Goal: Find specific page/section: Find specific page/section

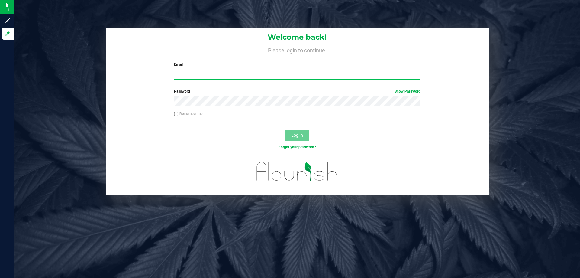
drag, startPoint x: 229, startPoint y: 74, endPoint x: 261, endPoint y: 60, distance: 34.5
click at [229, 74] on input "Email" at bounding box center [297, 74] width 246 height 11
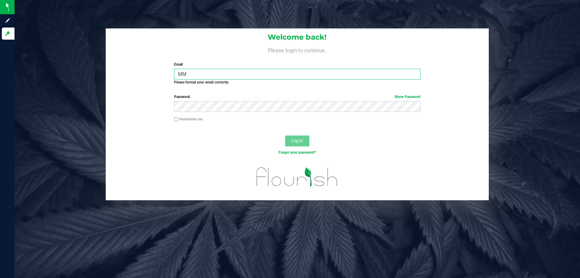
type input "M"
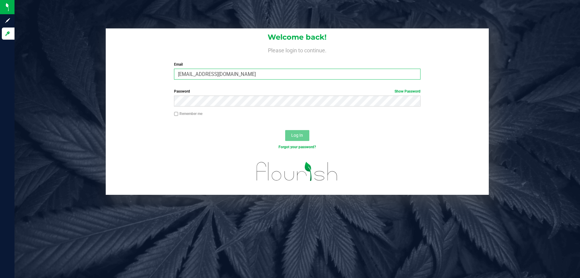
type input "[EMAIL_ADDRESS][DOMAIN_NAME]"
click at [285, 130] on button "Log In" at bounding box center [297, 135] width 24 height 11
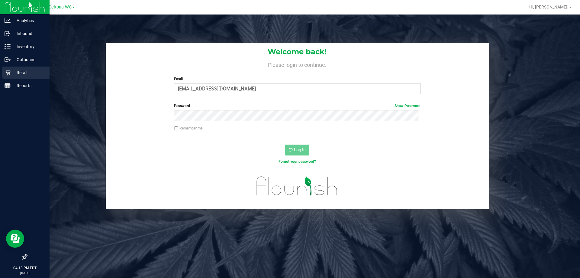
click at [11, 71] on p "Retail" at bounding box center [29, 72] width 36 height 7
